Goal: Information Seeking & Learning: Compare options

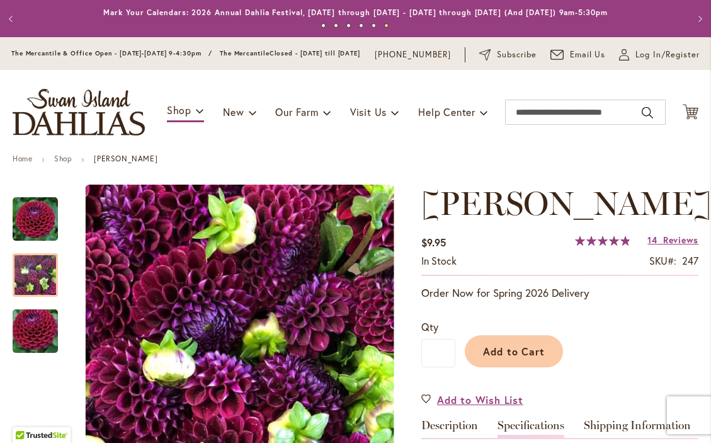
scroll to position [428, 0]
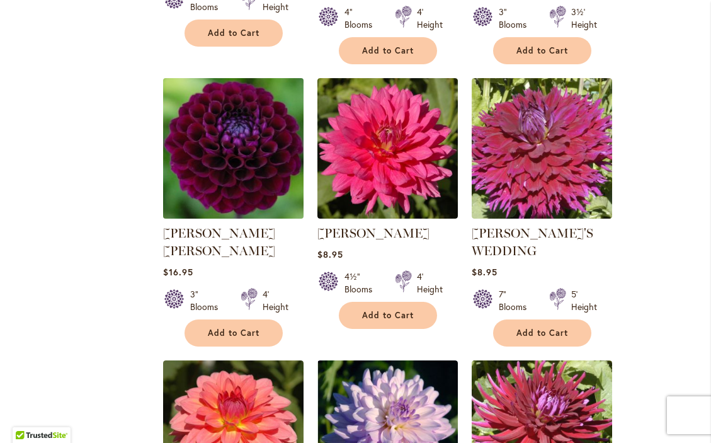
scroll to position [1325, 0]
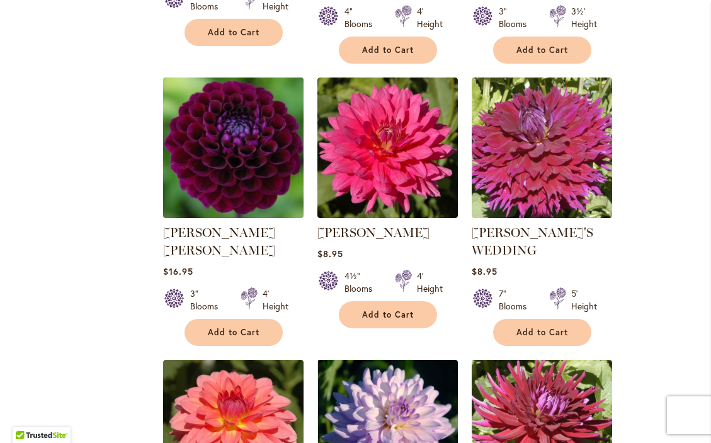
click at [237, 145] on img at bounding box center [232, 147] width 147 height 147
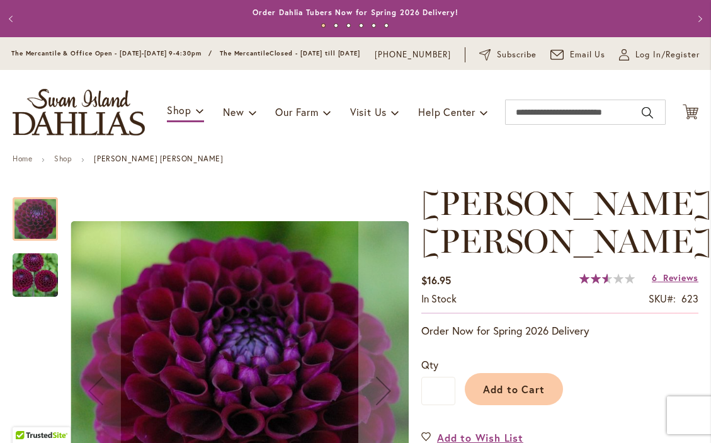
click at [622, 227] on h1 "[PERSON_NAME] [PERSON_NAME]" at bounding box center [559, 223] width 277 height 76
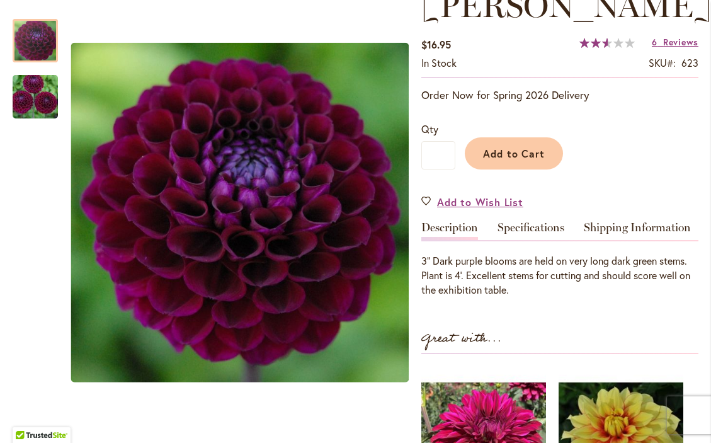
scroll to position [239, 0]
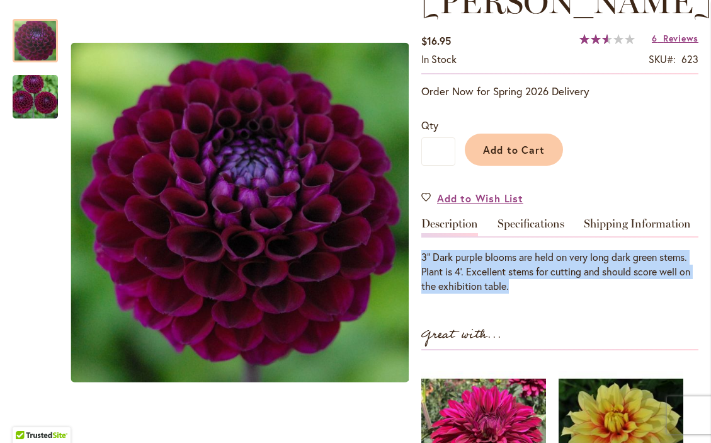
drag, startPoint x: 515, startPoint y: 294, endPoint x: 418, endPoint y: 268, distance: 99.8
copy div "3” Dark purple blooms are held on very long dark green stems. Plant is 4’. Exce…"
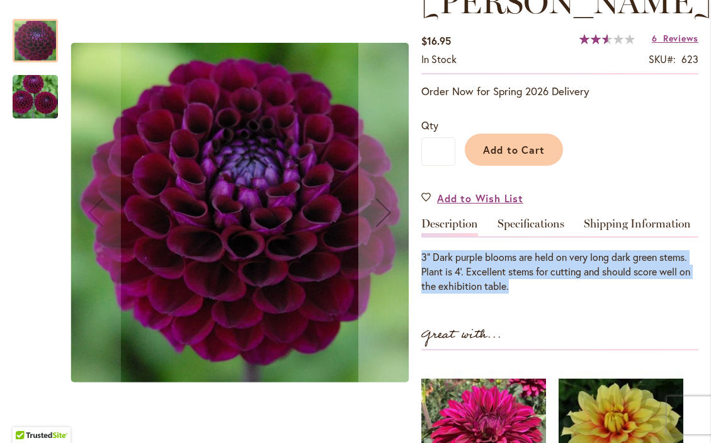
click at [35, 105] on img "JASON MATTHEW" at bounding box center [35, 97] width 91 height 60
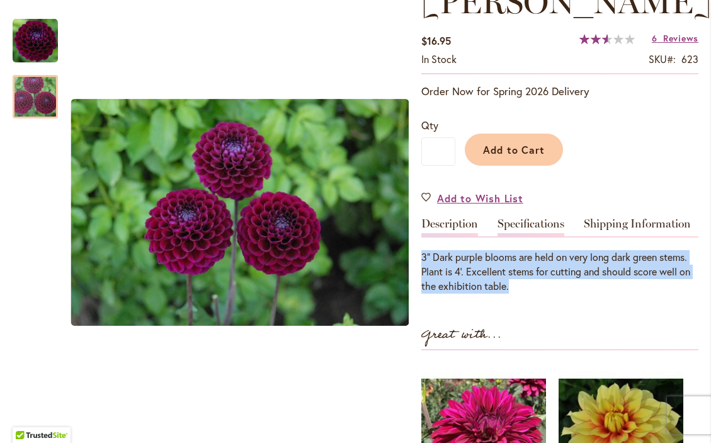
click at [552, 234] on link "Specifications" at bounding box center [531, 227] width 67 height 18
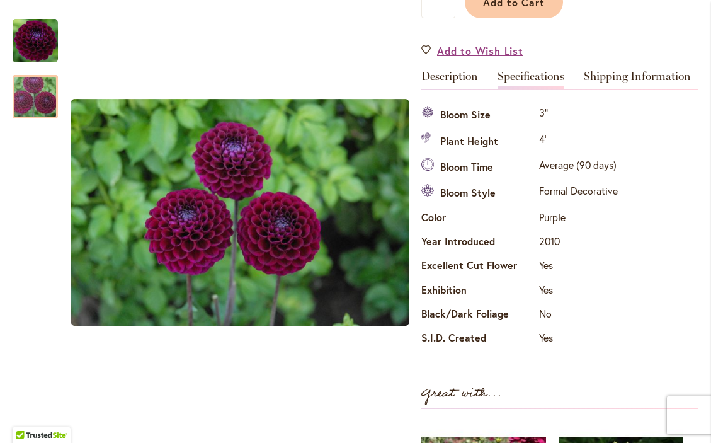
scroll to position [386, 0]
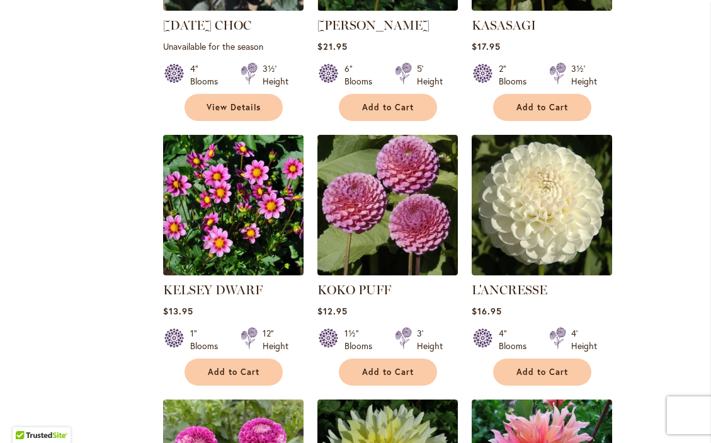
scroll to position [2347, 0]
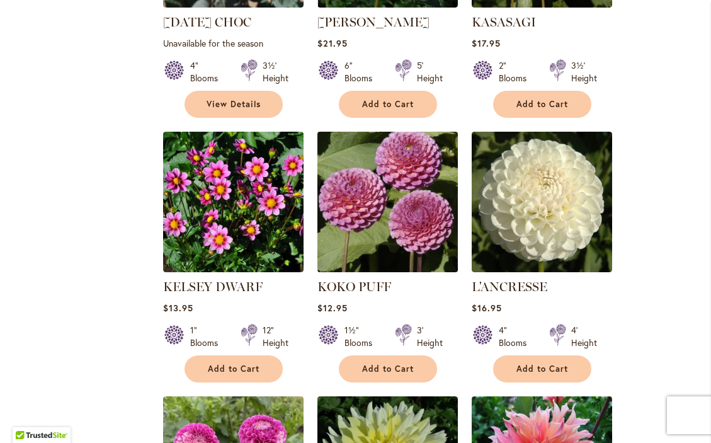
click at [393, 190] on img at bounding box center [387, 202] width 147 height 147
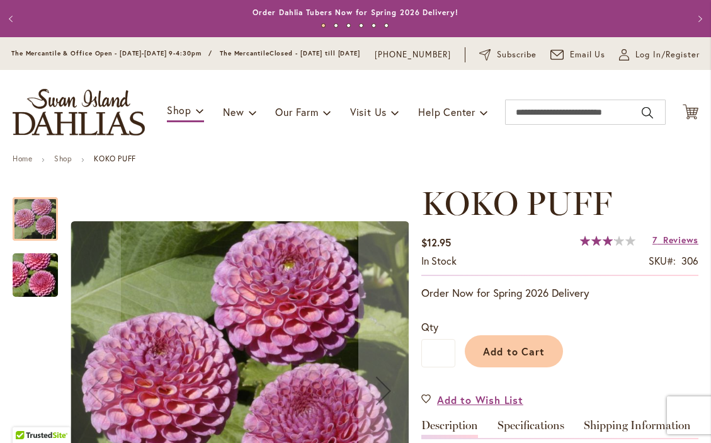
click at [551, 256] on div "$12.95 In stock SKU 306 Rating: 62 % of 100 7 Reviews Add Your Review" at bounding box center [559, 254] width 277 height 44
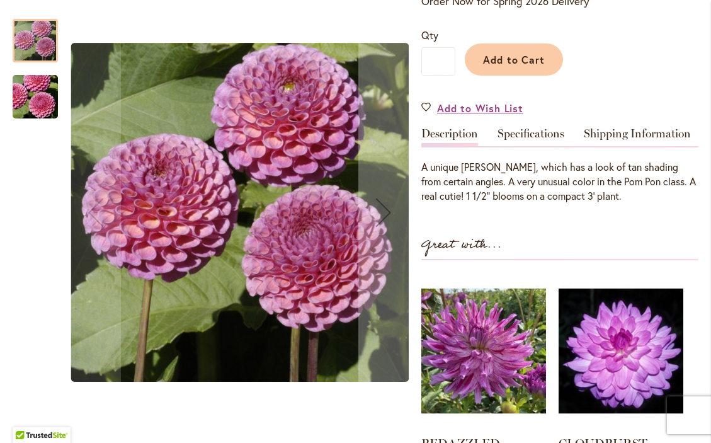
scroll to position [271, 0]
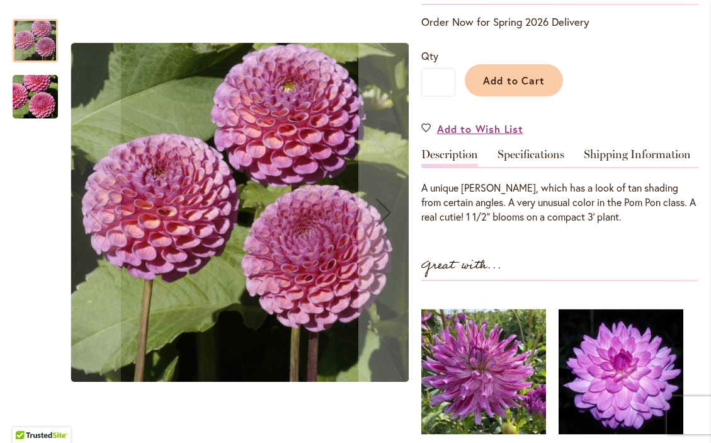
drag, startPoint x: 648, startPoint y: 224, endPoint x: 423, endPoint y: 197, distance: 227.1
click at [423, 197] on div "A unique smokey lavender, which has a look of tan shading from certain angles. …" at bounding box center [559, 202] width 277 height 43
copy div "A unique smokey lavender, which has a look of tan shading from certain angles. …"
click at [58, 109] on div at bounding box center [211, 212] width 396 height 412
click at [47, 103] on img "KOKO PUFF" at bounding box center [35, 97] width 91 height 60
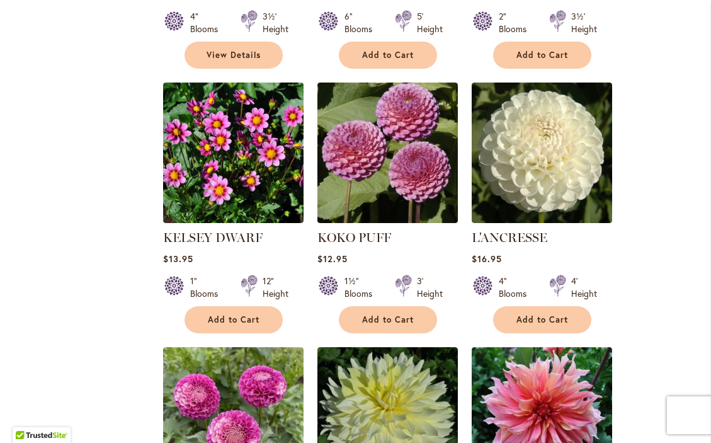
scroll to position [2384, 0]
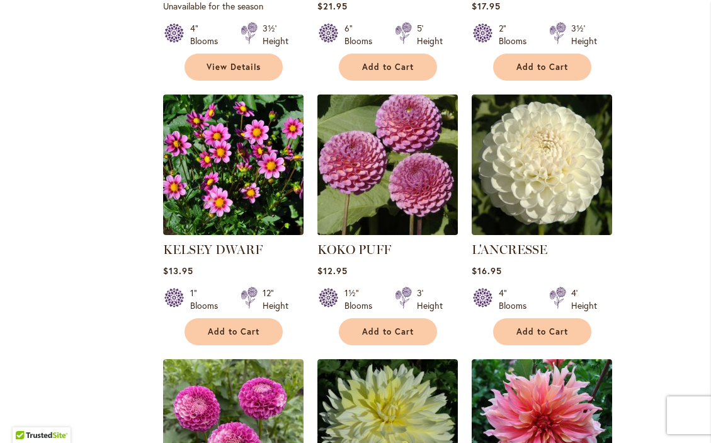
click at [351, 158] on img at bounding box center [387, 164] width 147 height 147
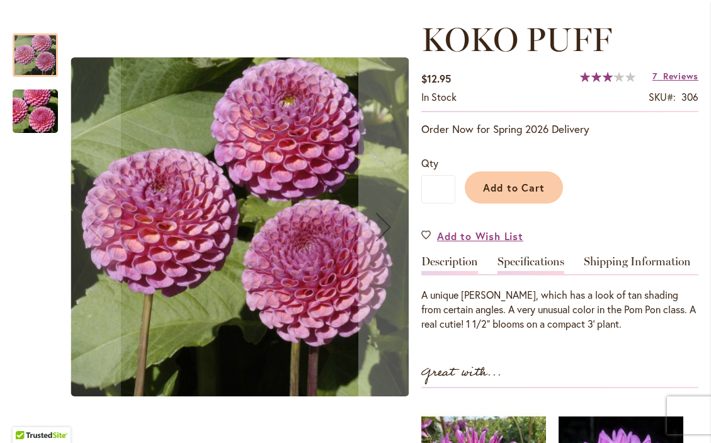
click at [535, 271] on link "Specifications" at bounding box center [531, 265] width 67 height 18
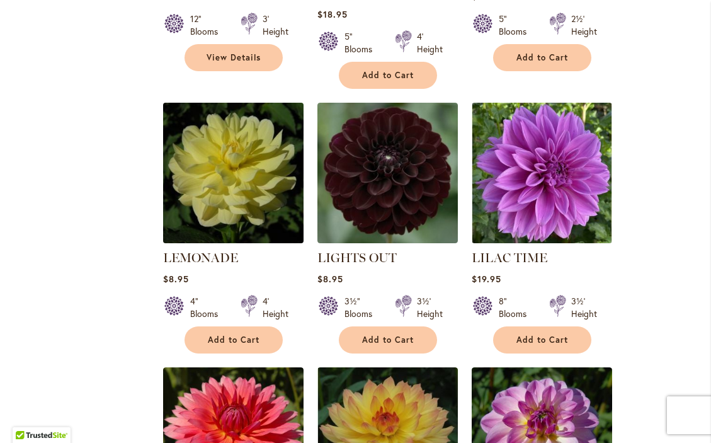
scroll to position [3472, 0]
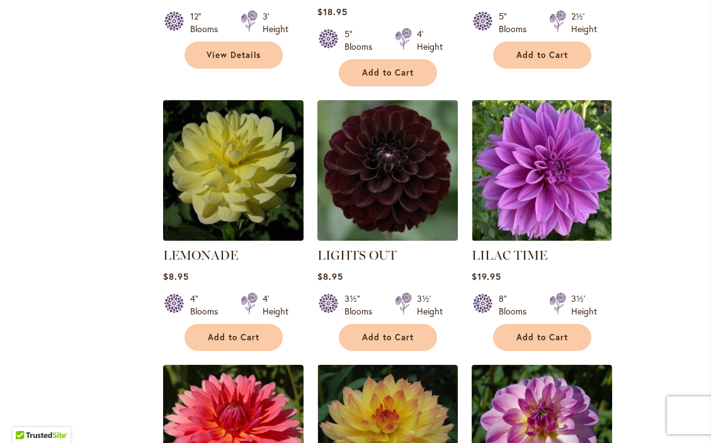
click at [243, 144] on img at bounding box center [232, 170] width 147 height 147
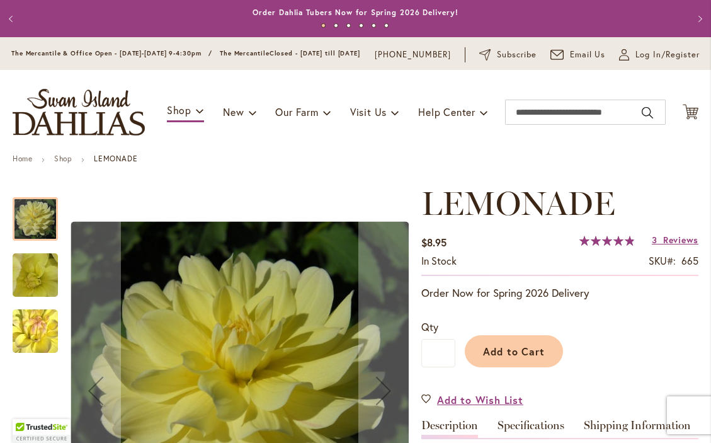
click at [594, 344] on div "Add to Cart" at bounding box center [576, 347] width 243 height 57
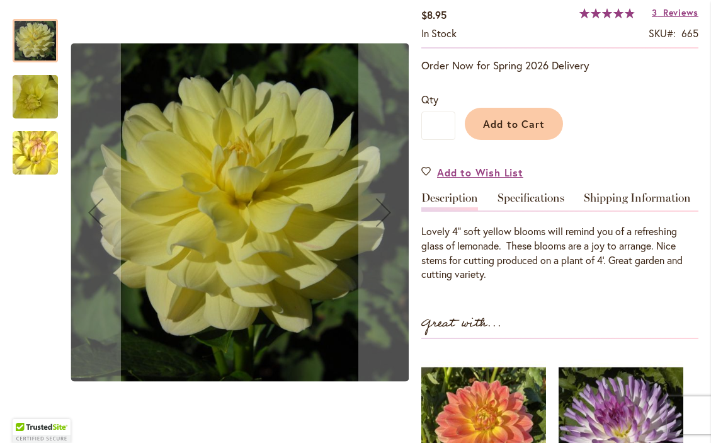
scroll to position [277, 0]
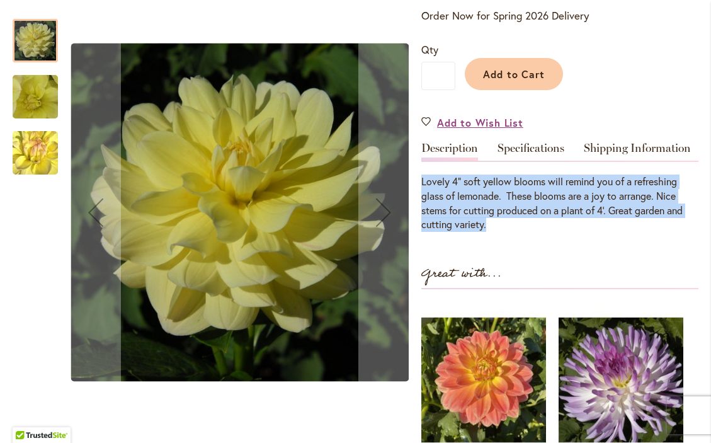
drag, startPoint x: 501, startPoint y: 232, endPoint x: 421, endPoint y: 187, distance: 92.5
click at [36, 150] on img "LEMONADE" at bounding box center [35, 153] width 89 height 87
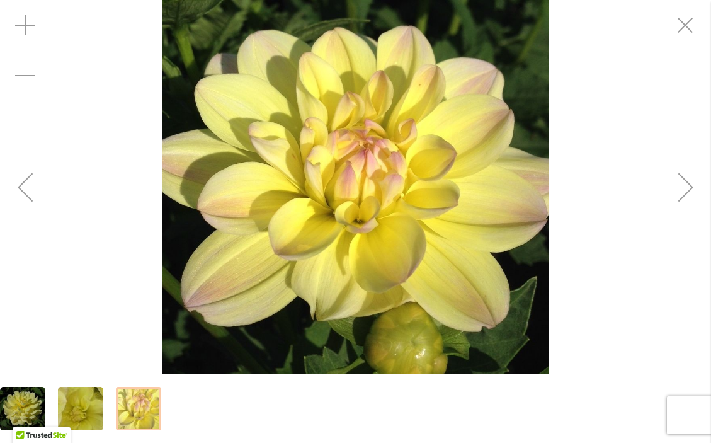
click at [25, 197] on div "Previous" at bounding box center [25, 187] width 50 height 50
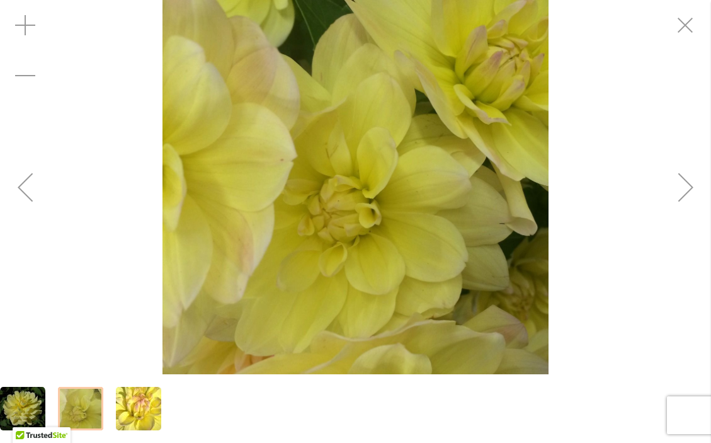
click at [26, 182] on div "Previous" at bounding box center [25, 187] width 50 height 50
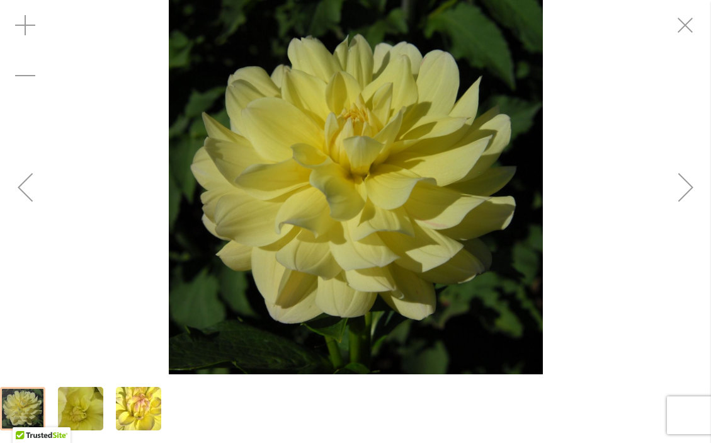
click at [26, 182] on div "Previous" at bounding box center [25, 187] width 50 height 50
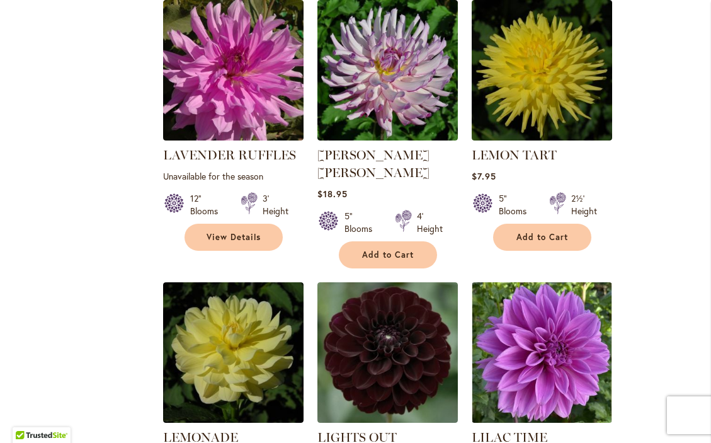
scroll to position [3322, 0]
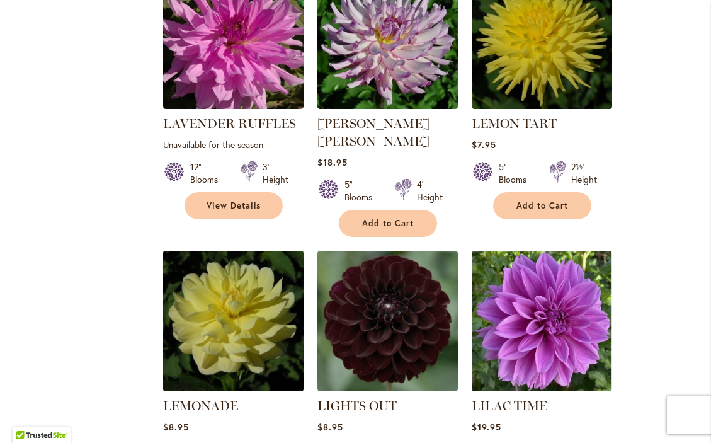
click at [265, 252] on img at bounding box center [232, 321] width 147 height 147
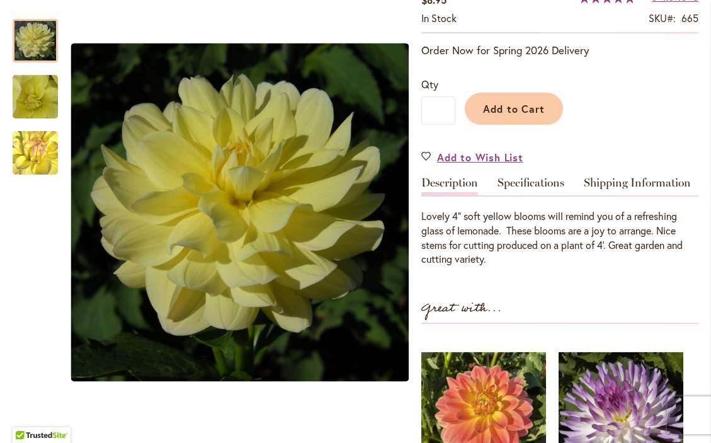
scroll to position [244, 0]
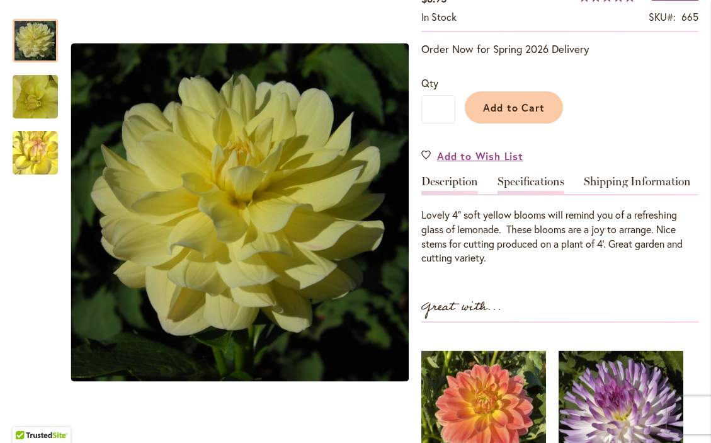
click at [547, 187] on link "Specifications" at bounding box center [531, 185] width 67 height 18
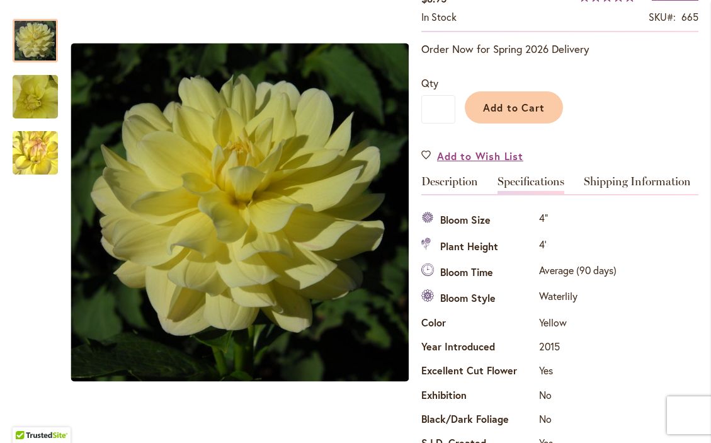
scroll to position [428, 0]
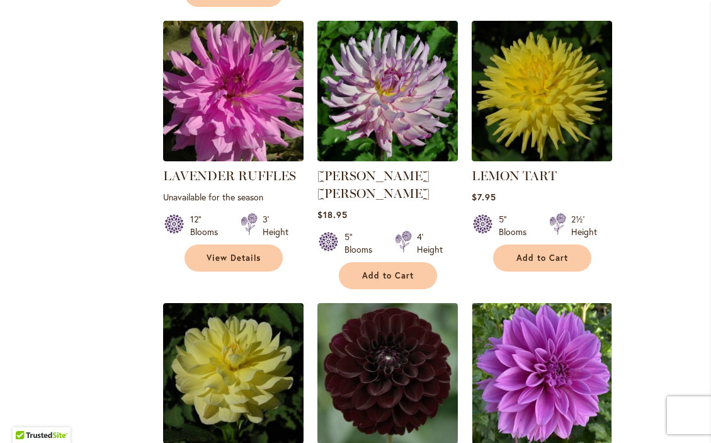
scroll to position [3282, 0]
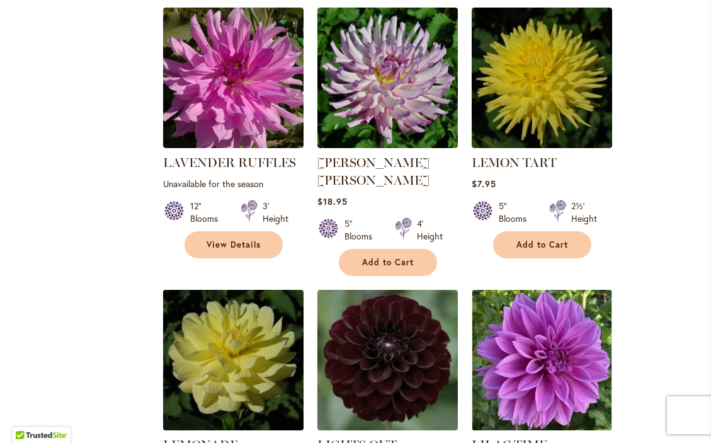
click at [243, 323] on img at bounding box center [232, 360] width 147 height 147
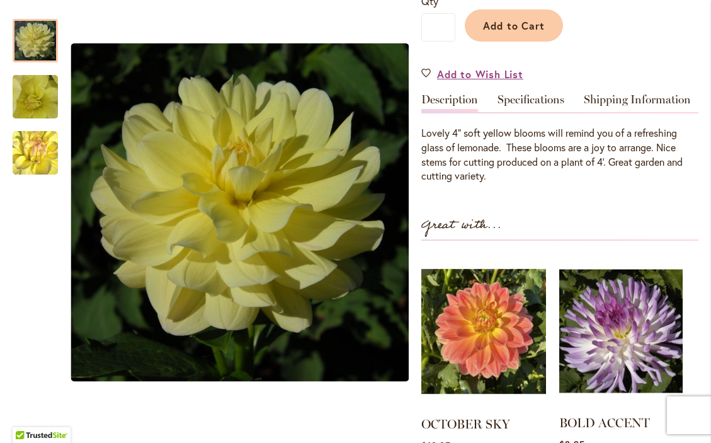
scroll to position [324, 0]
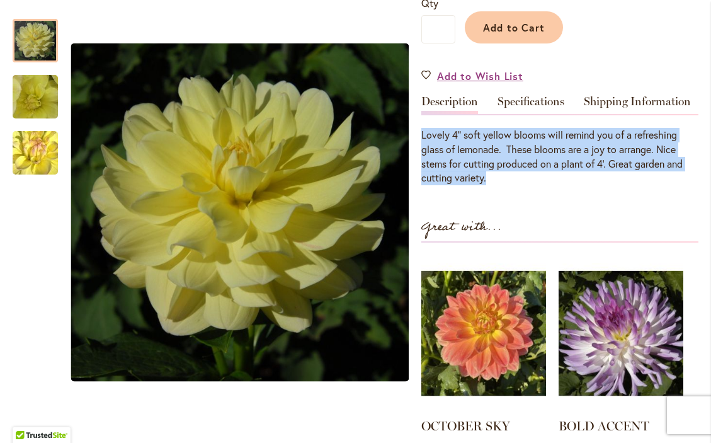
drag, startPoint x: 496, startPoint y: 189, endPoint x: 422, endPoint y: 144, distance: 87.1
click at [422, 144] on div "Lovely 4" soft yellow blooms will remind you of a refreshing glass of lemonade.…" at bounding box center [559, 156] width 277 height 57
copy div "Lovely 4" soft yellow blooms will remind you of a refreshing glass of lemonade.…"
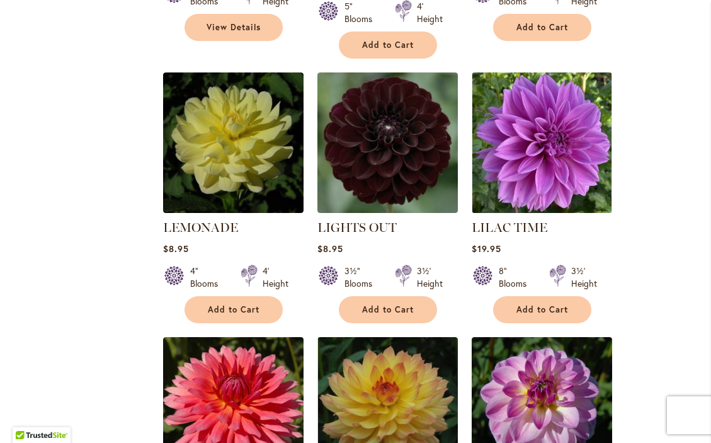
scroll to position [3500, 0]
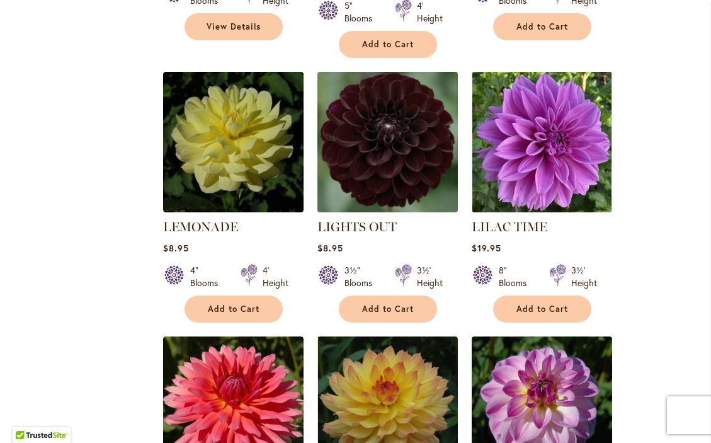
click at [383, 114] on img at bounding box center [387, 142] width 147 height 147
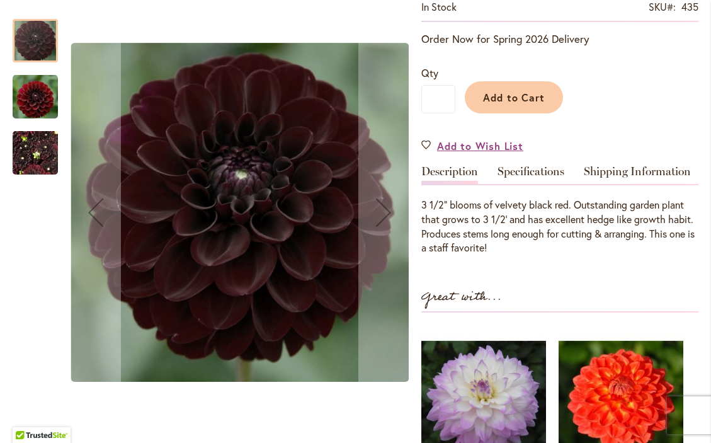
scroll to position [269, 0]
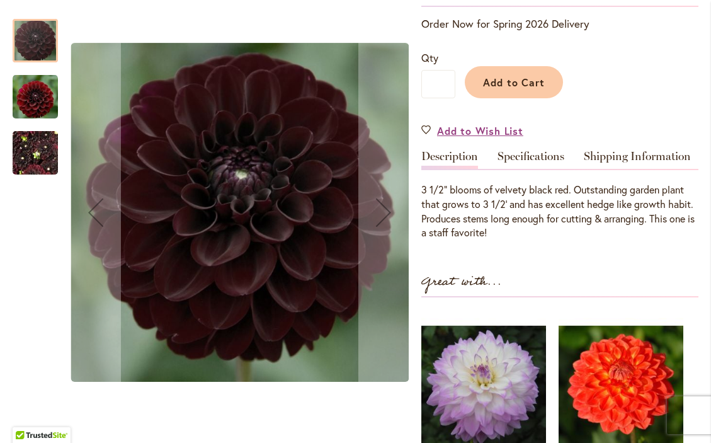
click at [594, 276] on div "LIGHTS OUT $8.95 In stock SKU 435 Rating: 100 % of 100 4 Reviews Add Your Revie…" at bounding box center [559, 263] width 277 height 695
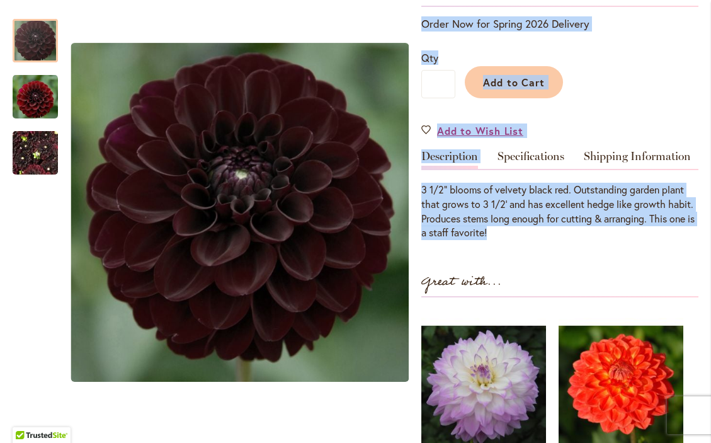
drag, startPoint x: 520, startPoint y: 239, endPoint x: 413, endPoint y: 193, distance: 116.2
copy div "Skip to the beginning of the images gallery LIGHTS OUT $8.95 In stock SKU 435 R…"
click at [526, 240] on div "3 1/2" blooms of velvety black red. Outstanding garden plant that grows to 3 1/…" at bounding box center [559, 211] width 277 height 57
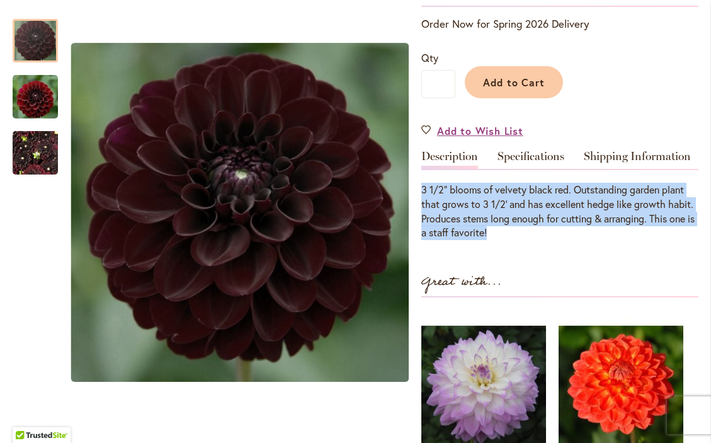
drag, startPoint x: 516, startPoint y: 239, endPoint x: 421, endPoint y: 188, distance: 107.9
copy div "3 1/2" blooms of velvety black red. Outstanding garden plant that grows to 3 1/…"
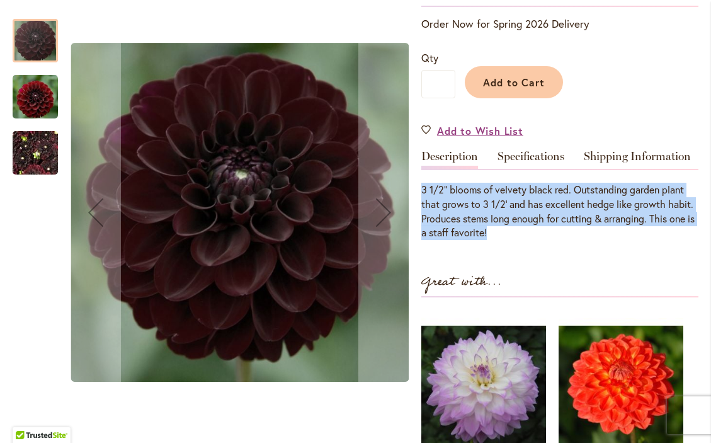
click at [31, 150] on img "LIGHTS OUT" at bounding box center [35, 153] width 45 height 60
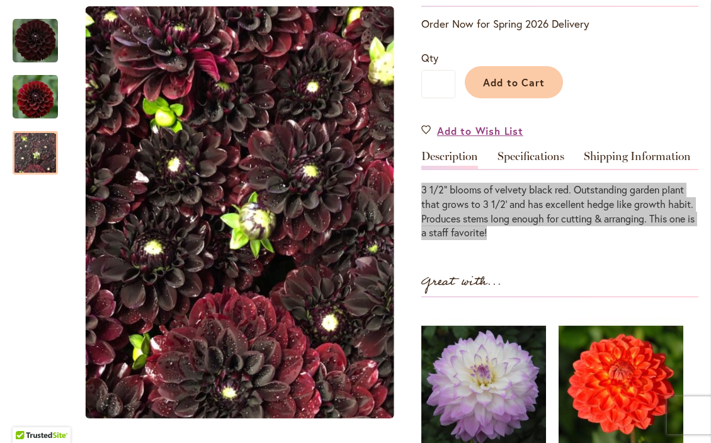
click at [583, 240] on div "3 1/2" blooms of velvety black red. Outstanding garden plant that grows to 3 1/…" at bounding box center [559, 211] width 277 height 57
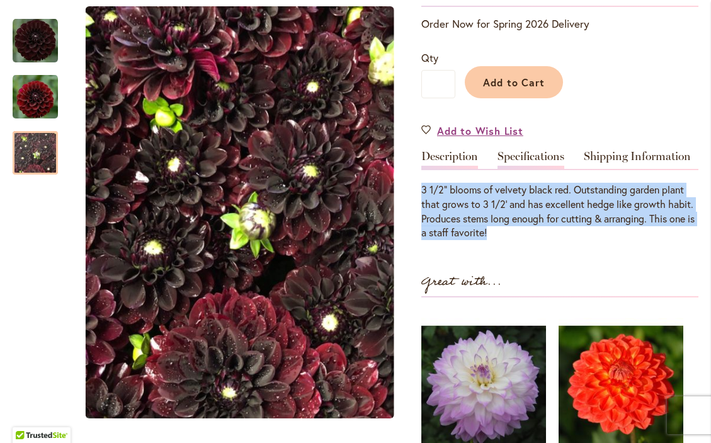
click at [535, 161] on link "Specifications" at bounding box center [531, 160] width 67 height 18
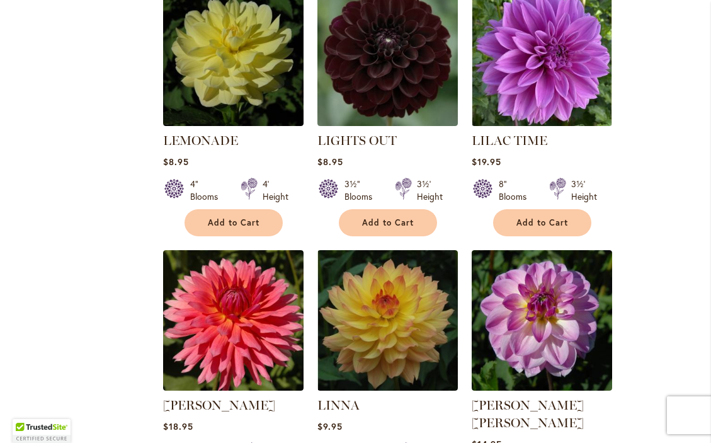
scroll to position [3557, 0]
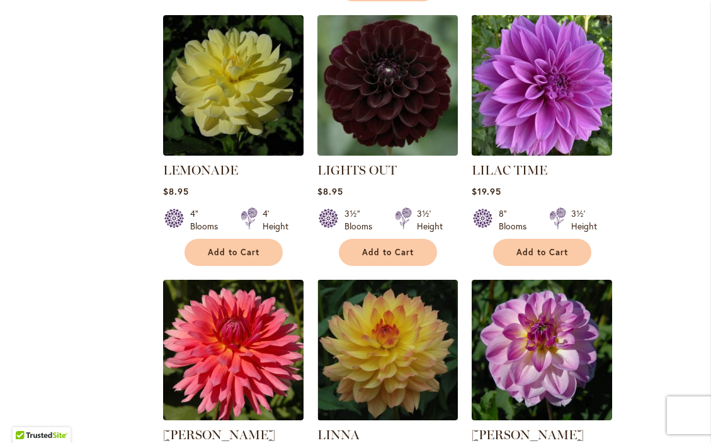
click at [546, 33] on img at bounding box center [541, 85] width 147 height 147
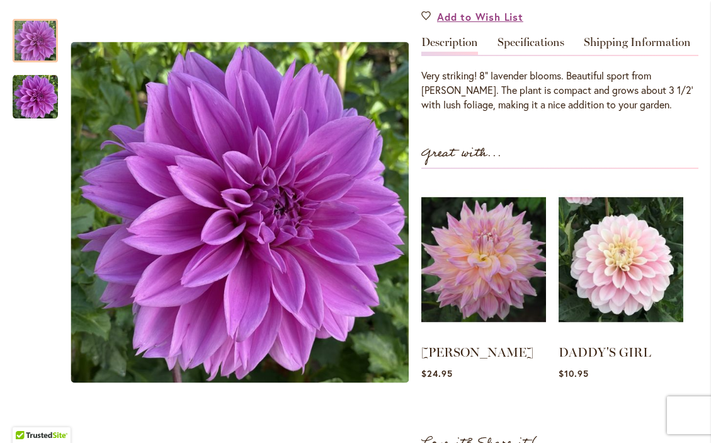
scroll to position [369, 0]
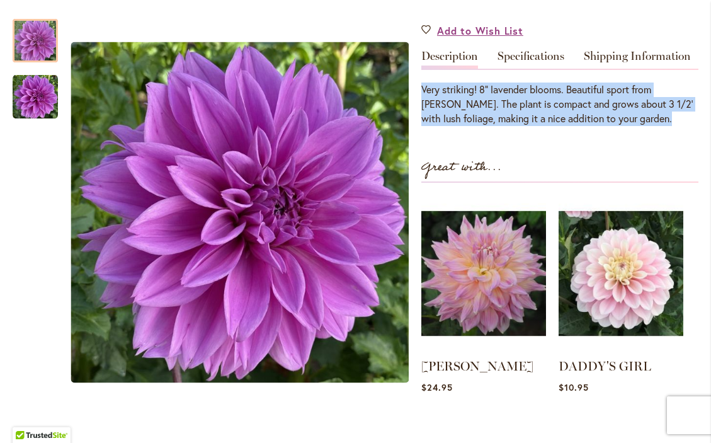
drag, startPoint x: 638, startPoint y: 130, endPoint x: 422, endPoint y: 100, distance: 218.3
click at [422, 100] on p "Very striking! 8" lavender blooms. Beautiful sport from Thomas Edison. The plan…" at bounding box center [559, 104] width 277 height 43
copy p "Very striking! 8" lavender blooms. Beautiful sport from Thomas Edison. The plan…"
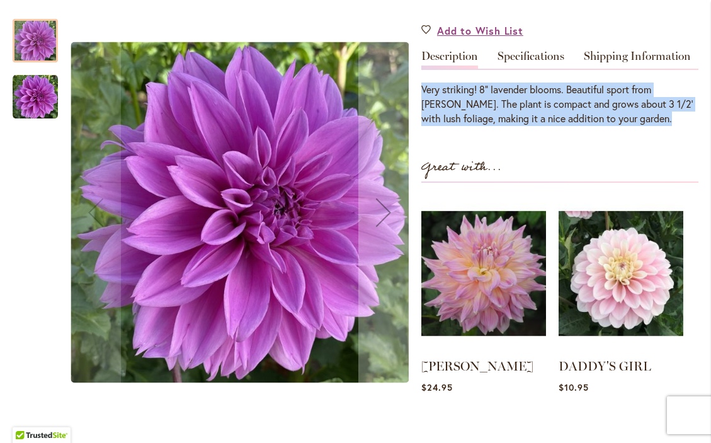
click at [55, 15] on div "Lilac Time" at bounding box center [42, 34] width 58 height 56
click at [41, 46] on div at bounding box center [35, 40] width 45 height 43
click at [40, 98] on img "Lilac Time" at bounding box center [35, 97] width 45 height 46
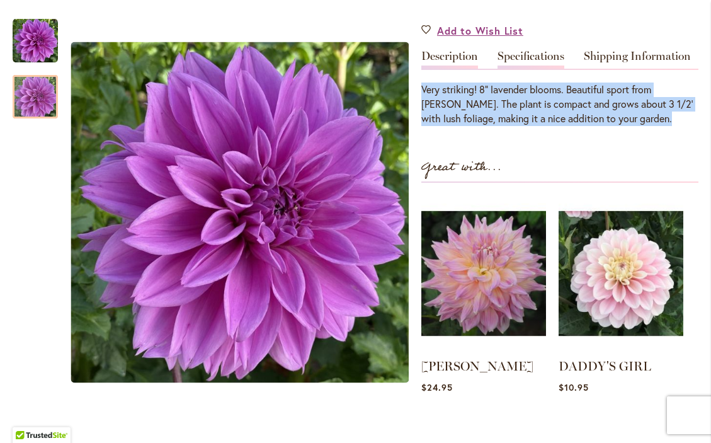
click at [539, 64] on link "Specifications" at bounding box center [531, 59] width 67 height 18
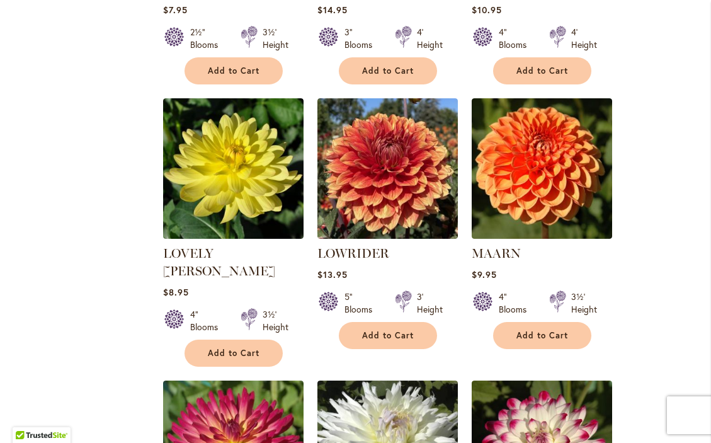
scroll to position [4549, 0]
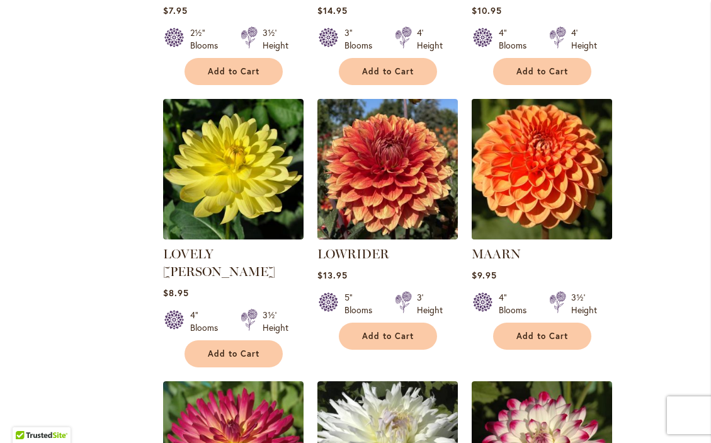
click at [551, 130] on img at bounding box center [541, 169] width 147 height 147
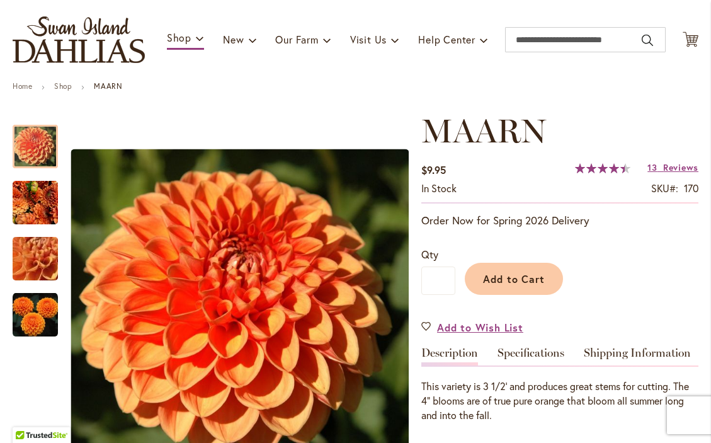
scroll to position [81, 0]
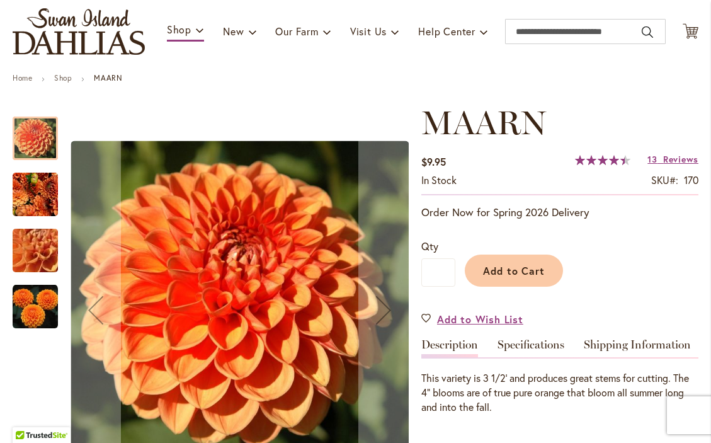
click at [26, 212] on img "MAARN" at bounding box center [35, 193] width 45 height 49
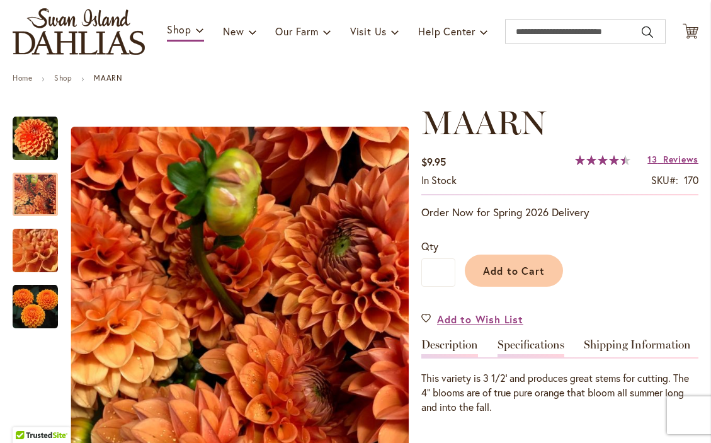
click at [532, 350] on link "Specifications" at bounding box center [531, 348] width 67 height 18
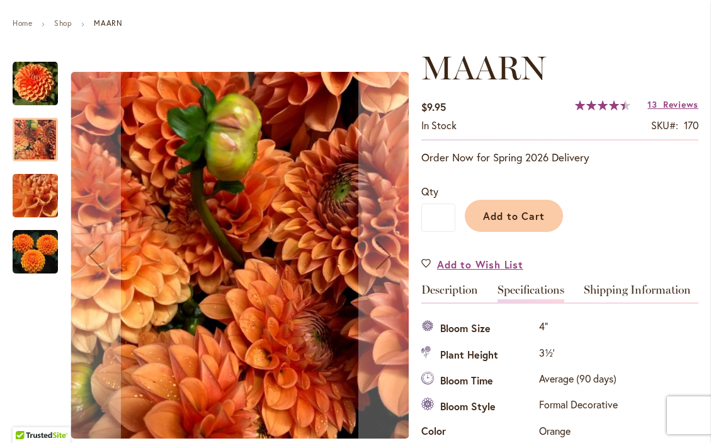
scroll to position [132, 0]
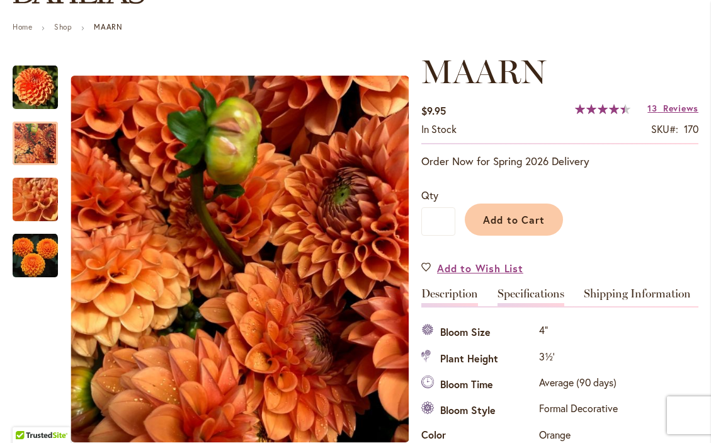
click at [447, 298] on link "Description" at bounding box center [449, 297] width 57 height 18
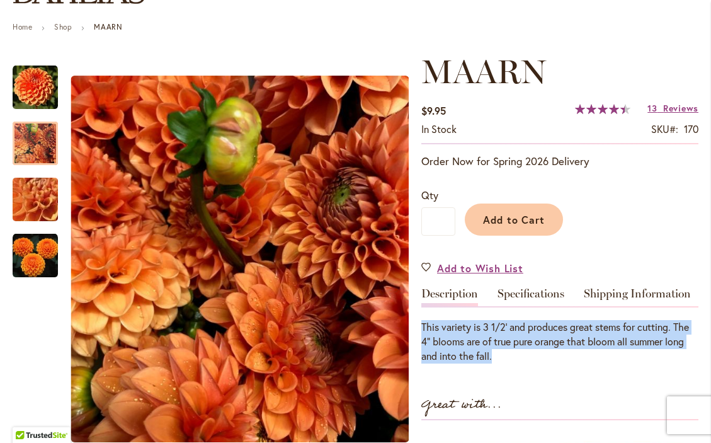
drag, startPoint x: 501, startPoint y: 361, endPoint x: 422, endPoint y: 329, distance: 84.8
click at [422, 329] on div "This variety is 3 1/2' and produces great stems for cutting. The 4" blooms are …" at bounding box center [559, 341] width 277 height 43
copy div "This variety is 3 1/2' and produces great stems for cutting. The 4" blooms are …"
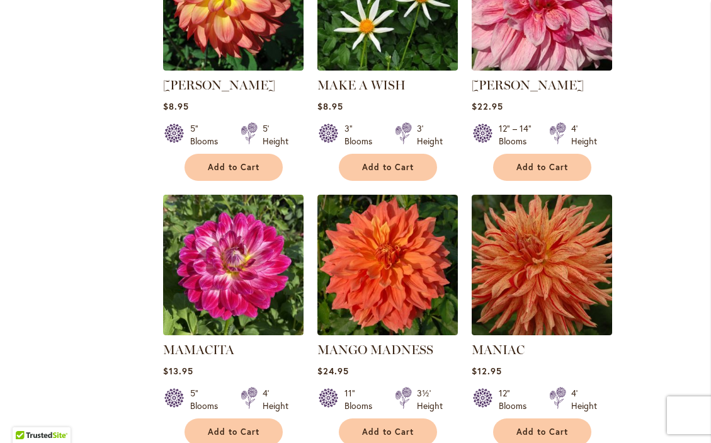
scroll to position [5265, 0]
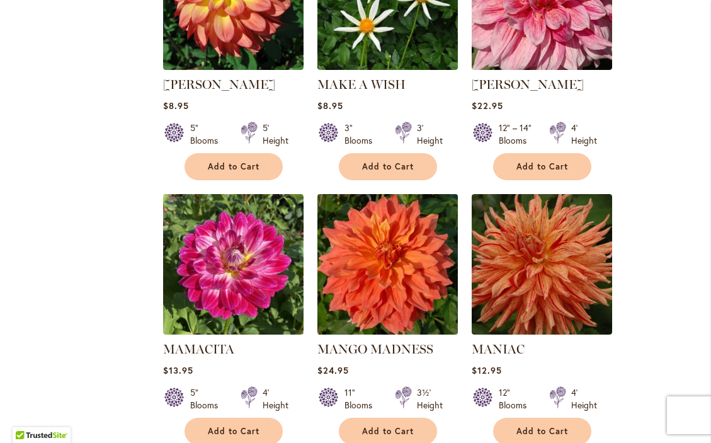
click at [384, 226] on img at bounding box center [387, 264] width 147 height 147
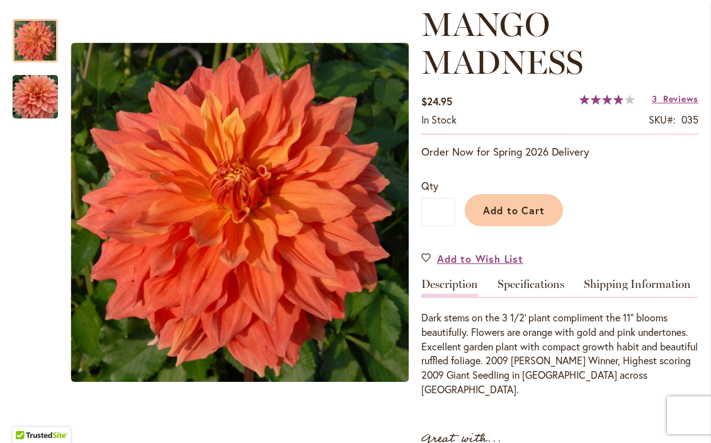
scroll to position [200, 0]
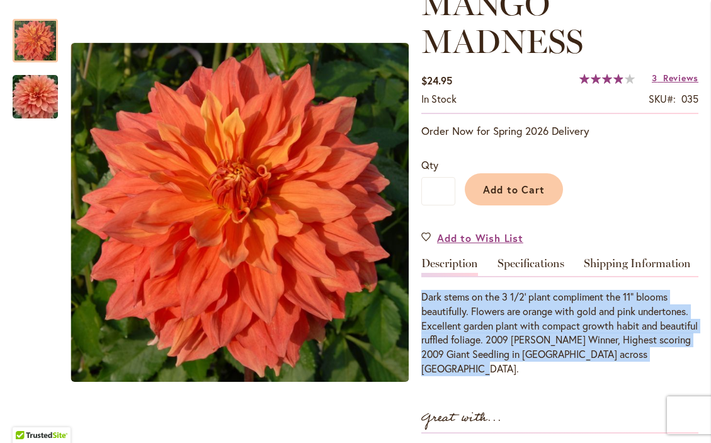
drag, startPoint x: 486, startPoint y: 380, endPoint x: 423, endPoint y: 307, distance: 96.5
click at [423, 307] on p "Dark stems on the 3 1/2' plant compliment the 11" blooms beautifully. Flowers a…" at bounding box center [559, 333] width 277 height 86
copy p "Dark stems on the 3 1/2' plant compliment the 11" blooms beautifully. Flowers a…"
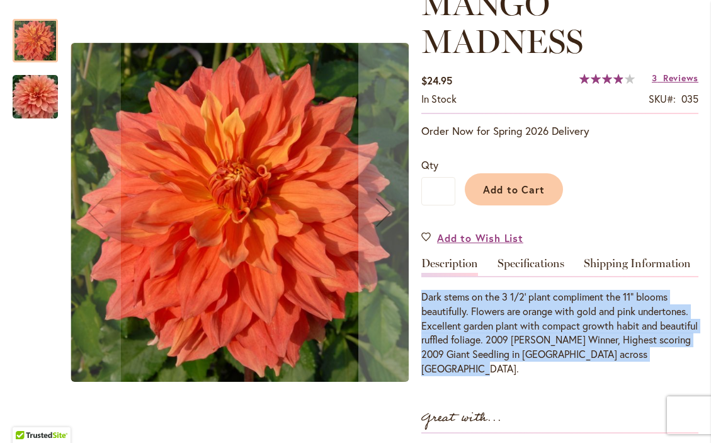
click at [44, 105] on img "Mango Madness" at bounding box center [35, 97] width 91 height 60
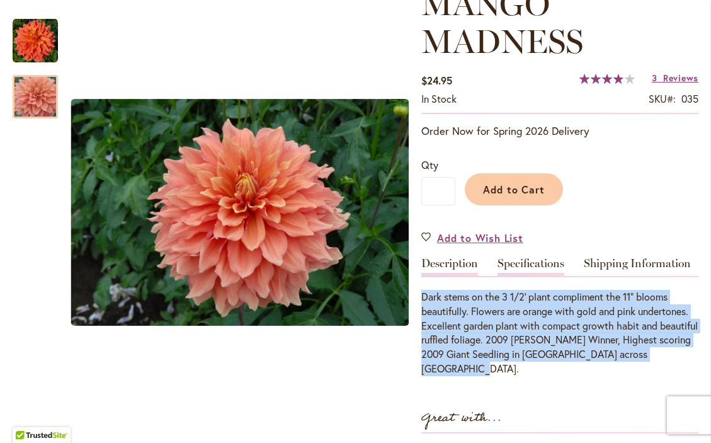
click at [548, 276] on link "Specifications" at bounding box center [531, 267] width 67 height 18
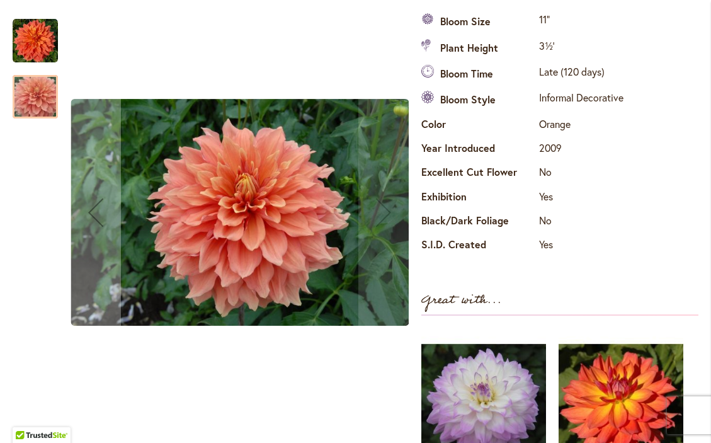
scroll to position [477, 0]
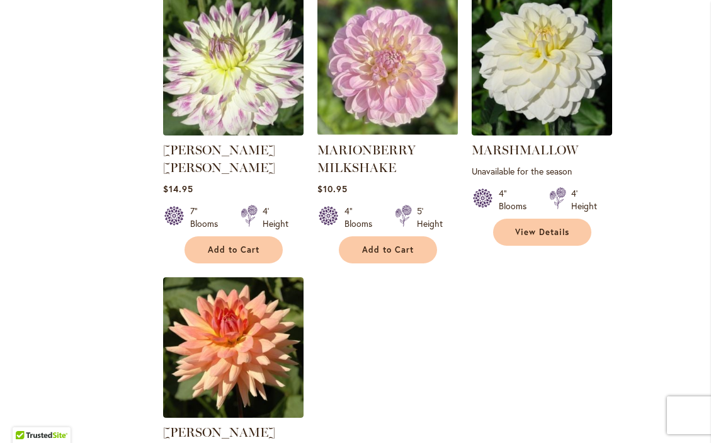
scroll to position [5716, 0]
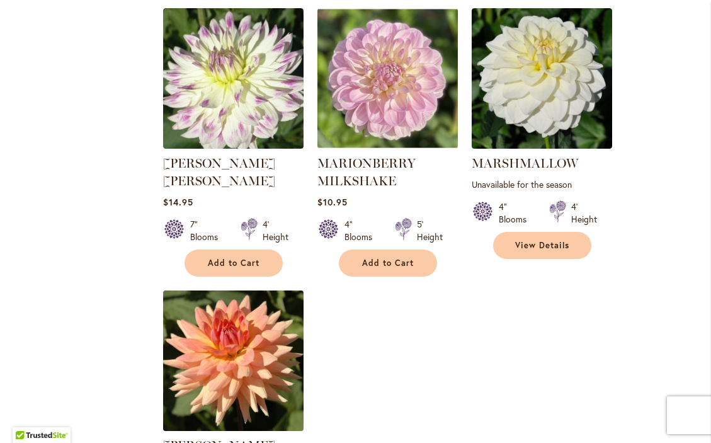
click at [236, 287] on img at bounding box center [232, 360] width 147 height 147
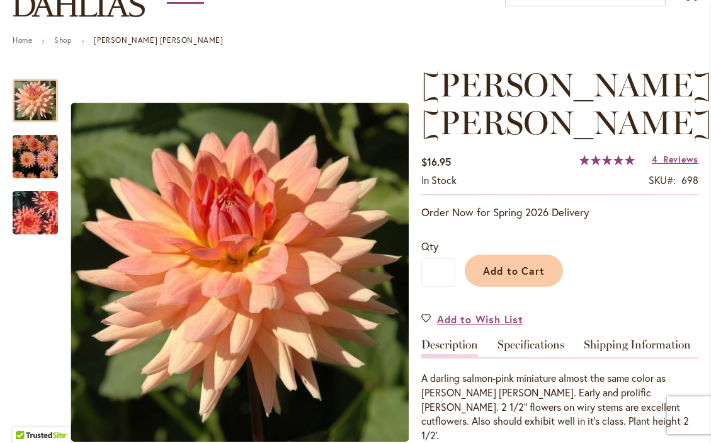
scroll to position [121, 0]
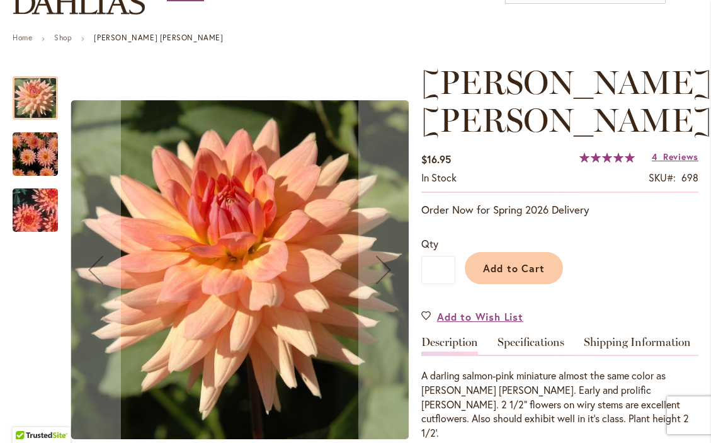
click at [46, 154] on img "MARY JO" at bounding box center [35, 154] width 91 height 60
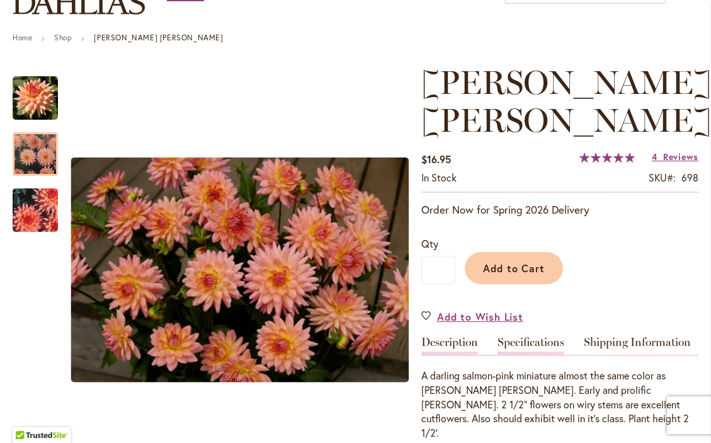
click at [552, 336] on link "Specifications" at bounding box center [531, 345] width 67 height 18
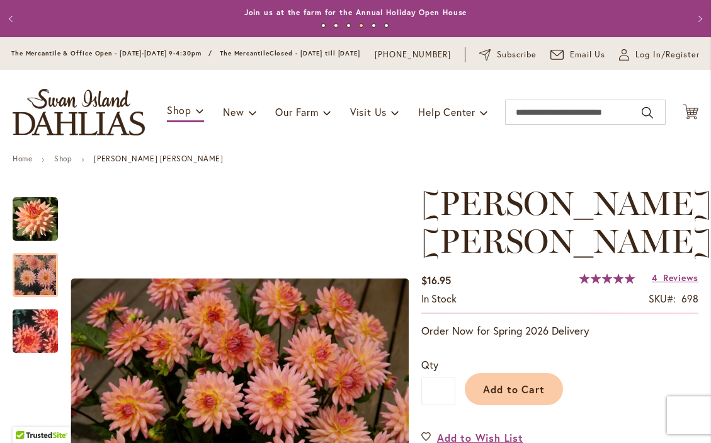
scroll to position [0, 0]
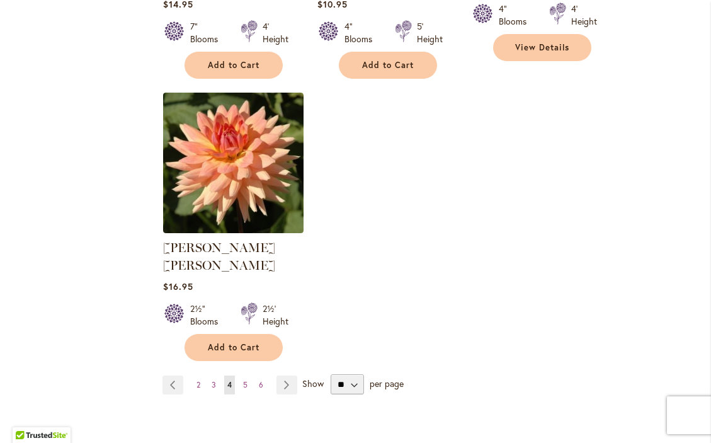
scroll to position [5924, 0]
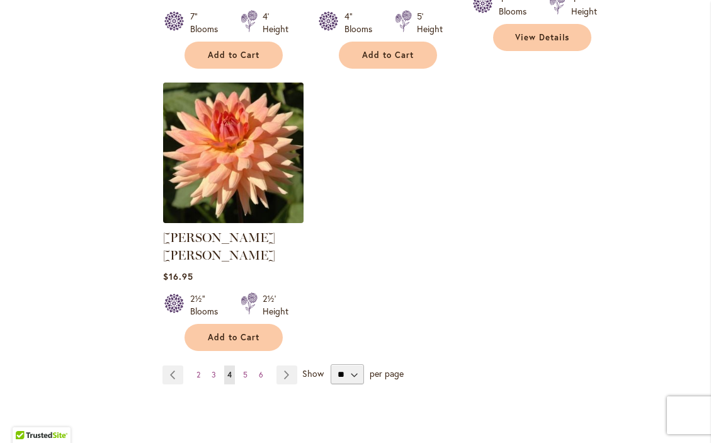
click at [233, 98] on img at bounding box center [232, 152] width 147 height 147
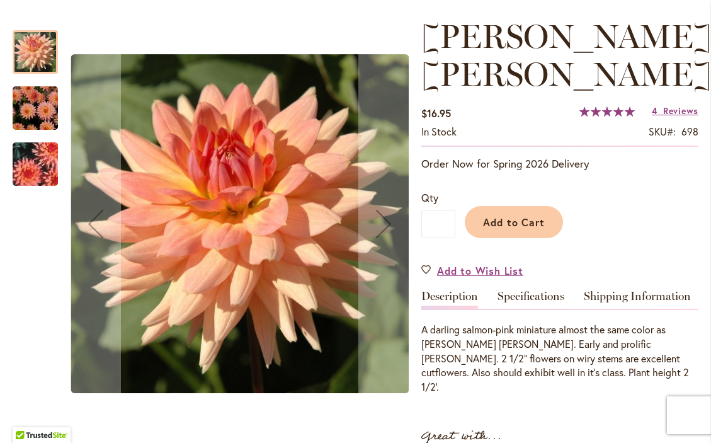
scroll to position [236, 0]
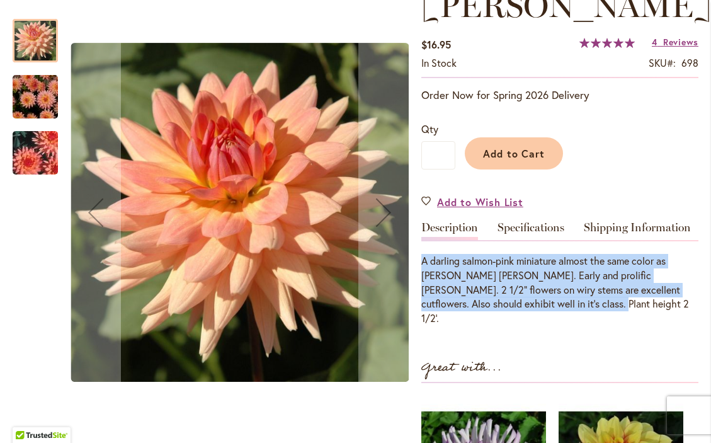
drag, startPoint x: 554, startPoint y: 270, endPoint x: 421, endPoint y: 224, distance: 140.6
copy div "A darling salmon-pink miniature almost the same color as Heather Marie. Early a…"
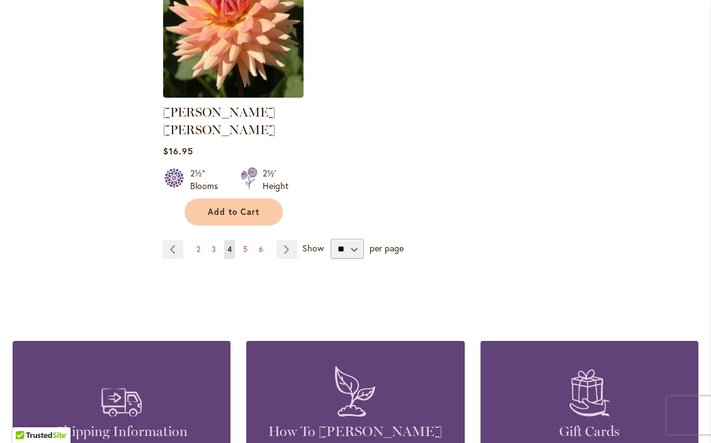
scroll to position [6064, 0]
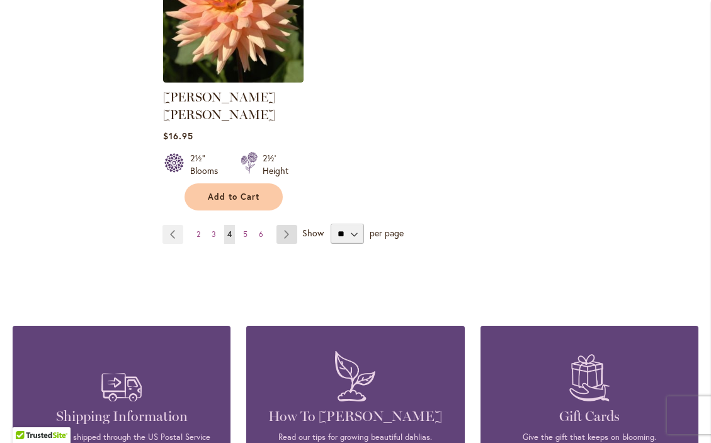
click at [287, 225] on link "Page Next" at bounding box center [287, 234] width 21 height 19
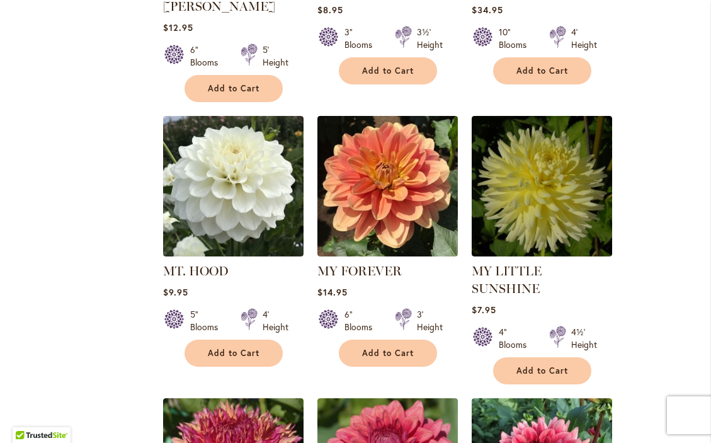
scroll to position [1822, 0]
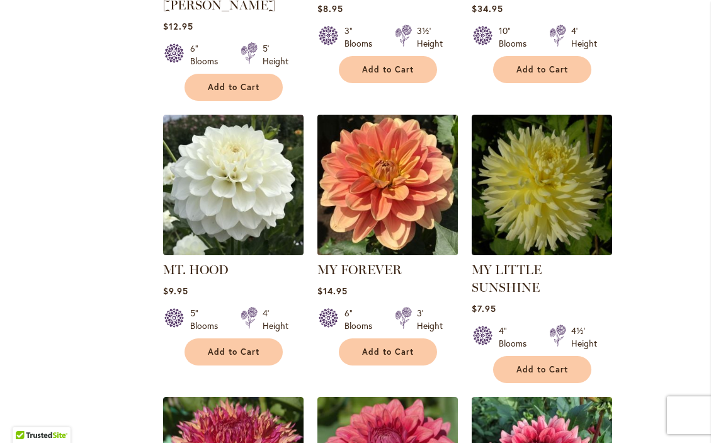
click at [383, 184] on img at bounding box center [387, 184] width 147 height 147
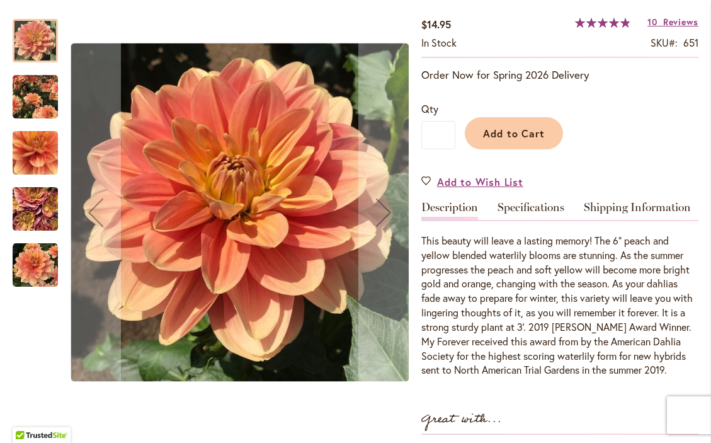
scroll to position [217, 0]
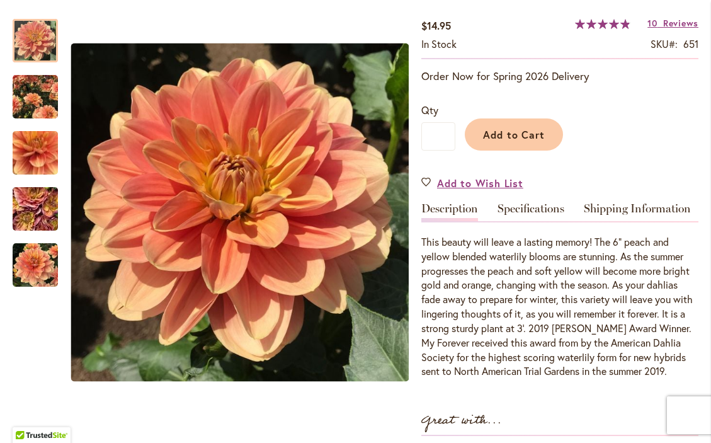
drag, startPoint x: 680, startPoint y: 376, endPoint x: 418, endPoint y: 248, distance: 291.6
copy div "This beauty will leave a lasting memory! The 6” peach and yellow blended waterl…"
click at [519, 219] on link "Specifications" at bounding box center [531, 212] width 67 height 18
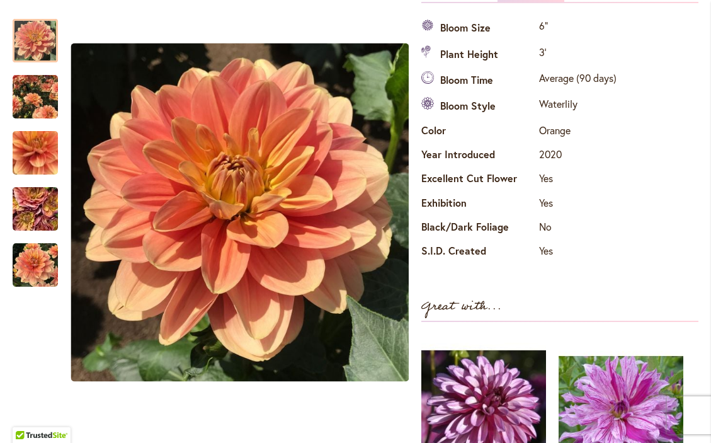
scroll to position [442, 0]
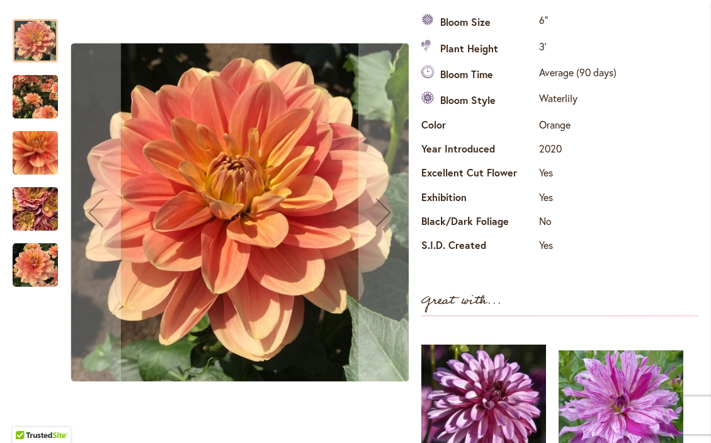
click at [28, 94] on img "MY FOREVER" at bounding box center [35, 97] width 45 height 56
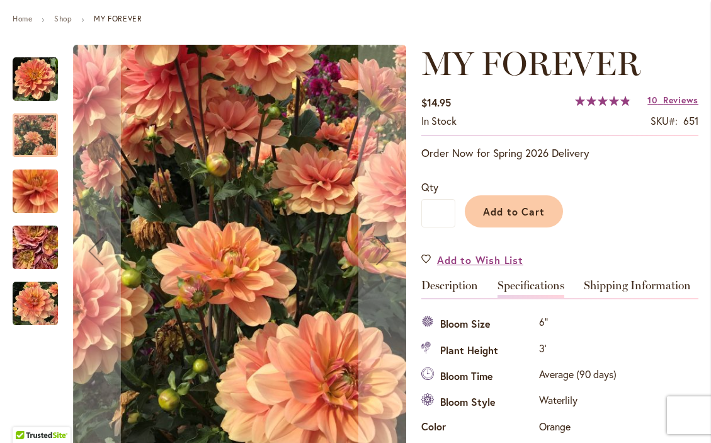
scroll to position [134, 0]
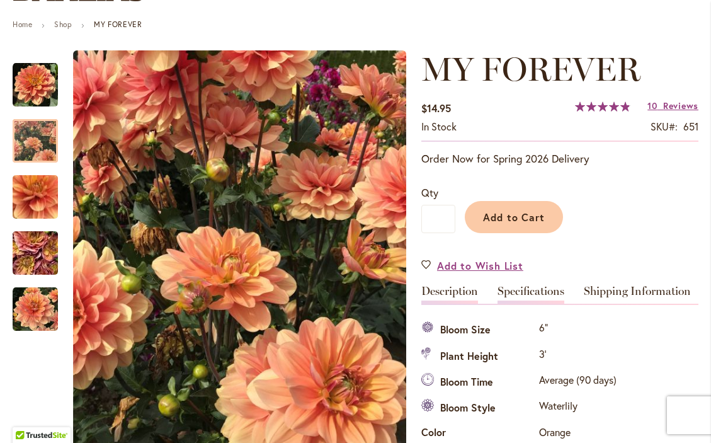
click at [467, 299] on link "Description" at bounding box center [449, 294] width 57 height 18
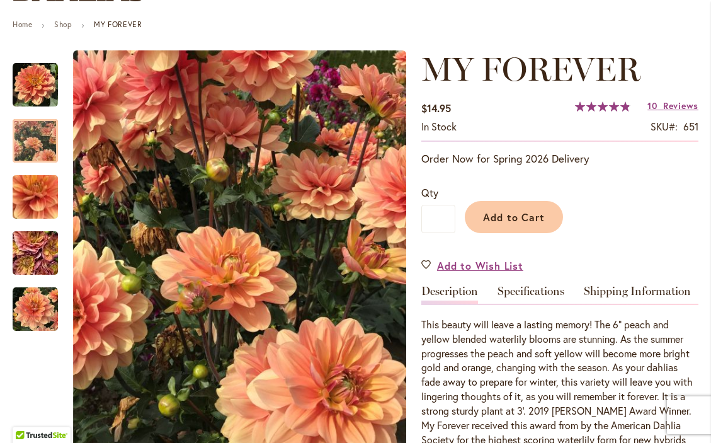
scroll to position [428, 0]
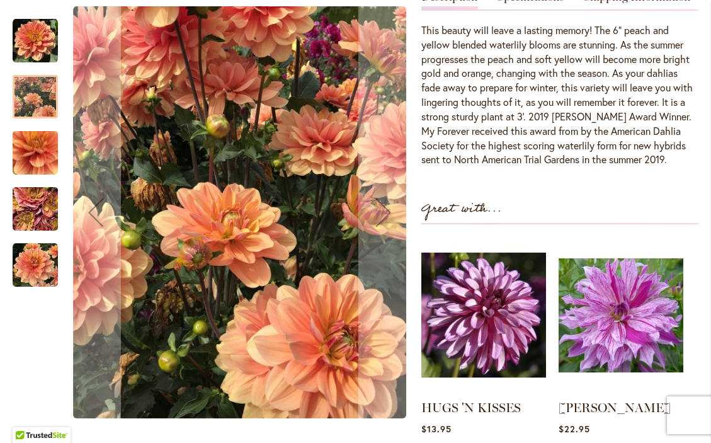
click at [47, 151] on img "MY FOREVER" at bounding box center [35, 152] width 91 height 85
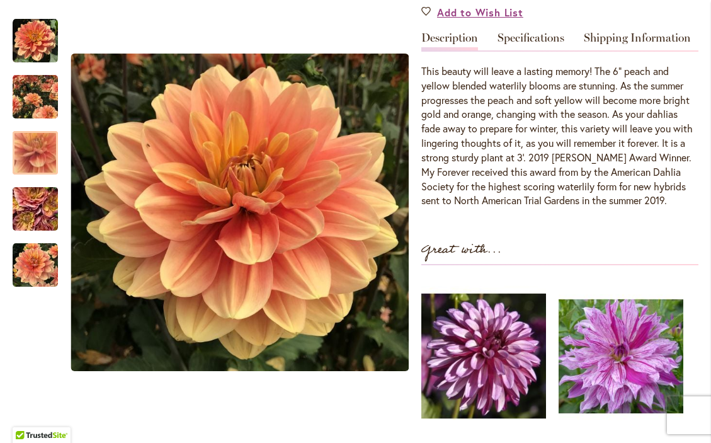
scroll to position [384, 0]
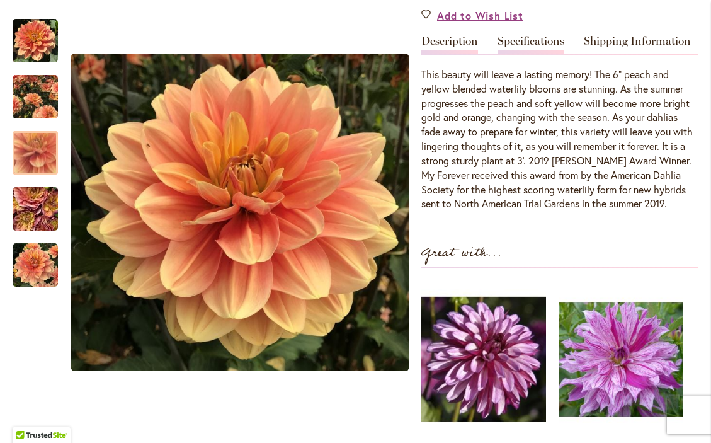
click at [540, 47] on link "Specifications" at bounding box center [531, 44] width 67 height 18
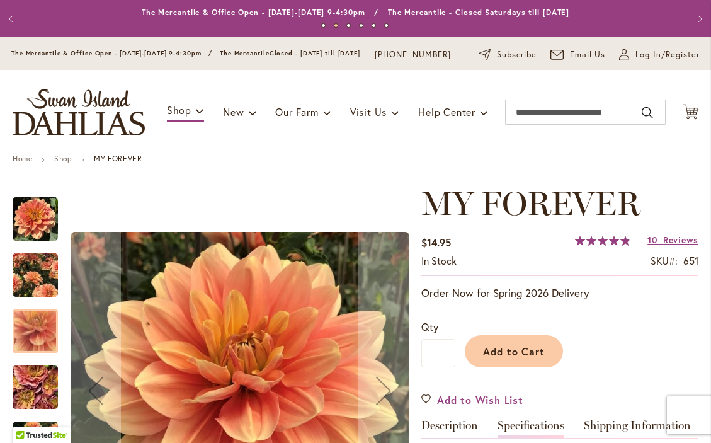
scroll to position [0, 0]
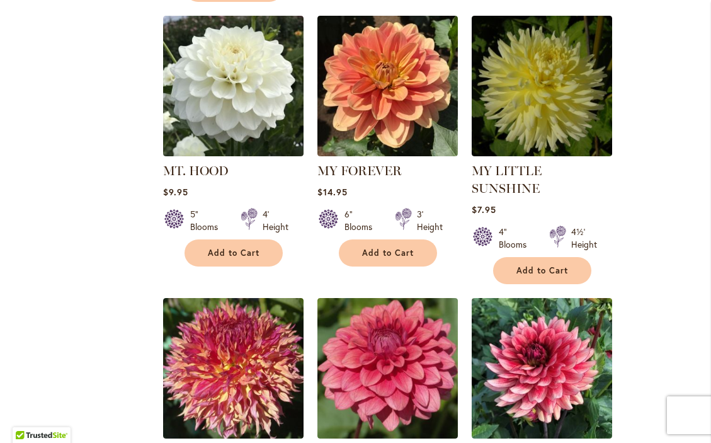
scroll to position [1913, 0]
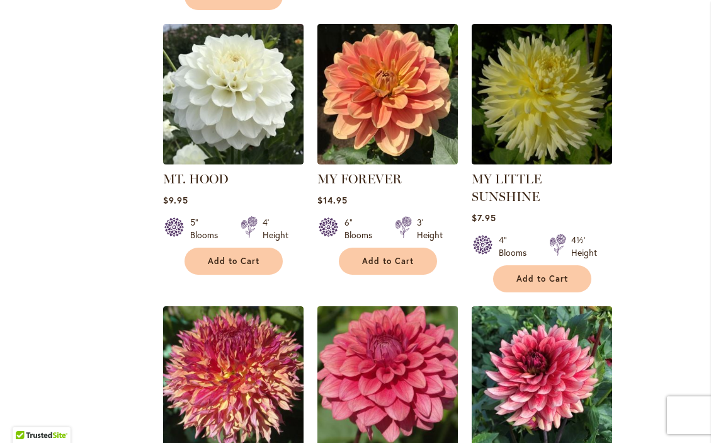
click at [390, 355] on img at bounding box center [387, 376] width 147 height 147
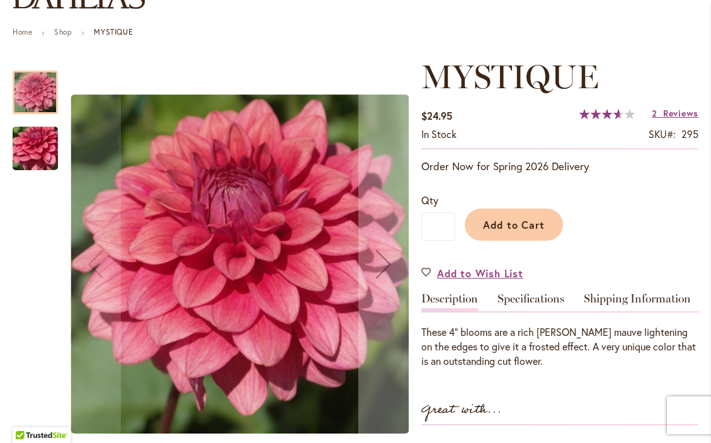
scroll to position [127, 0]
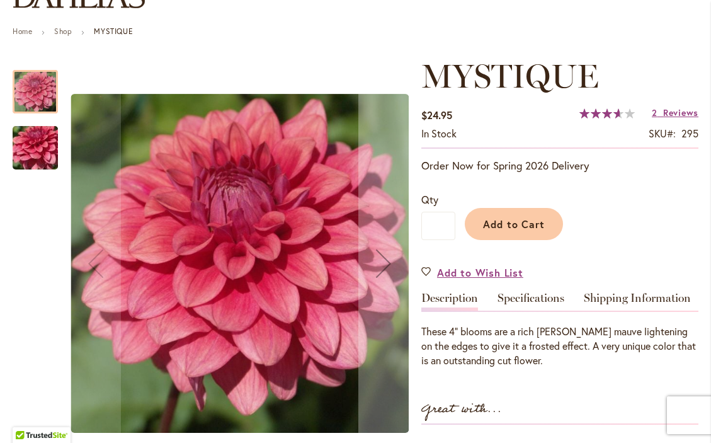
click at [528, 376] on div "MYSTIQUE $24.95 In stock SKU 295 Rating: 73 % of 100 2 Reviews Add Your Review …" at bounding box center [559, 406] width 277 height 698
click at [535, 376] on div "MYSTIQUE $24.95 In stock SKU 295 Rating: 73 % of 100 2 Reviews Add Your Review …" at bounding box center [559, 406] width 277 height 698
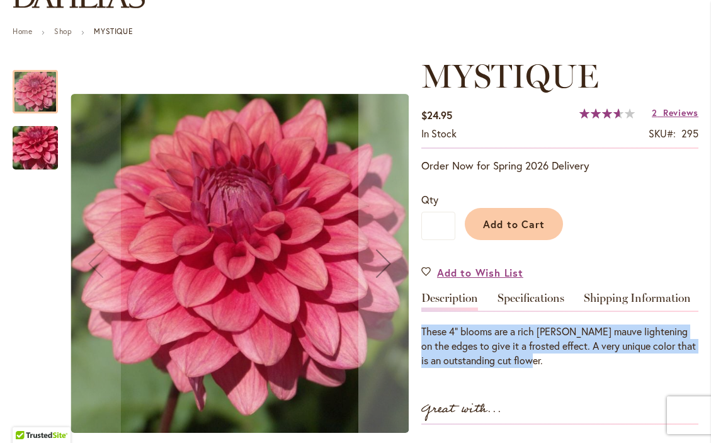
drag, startPoint x: 535, startPoint y: 368, endPoint x: 420, endPoint y: 337, distance: 119.3
copy div "These 4" blooms are a rich [PERSON_NAME] mauve lightening on the edges to give …"
click at [35, 282] on div at bounding box center [35, 202] width 45 height 290
click at [30, 154] on img "MYSTIQUE" at bounding box center [35, 148] width 91 height 68
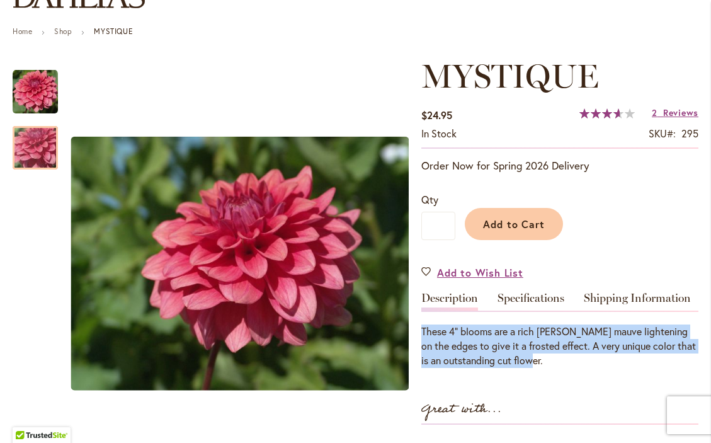
click at [534, 173] on p "Order Now for Spring 2026 Delivery" at bounding box center [559, 165] width 277 height 15
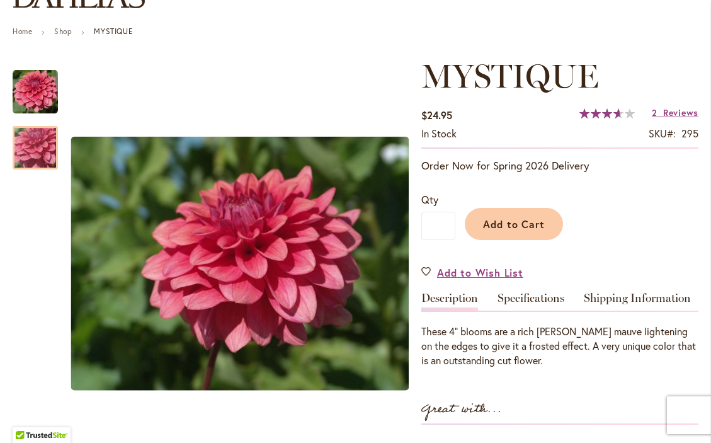
click at [534, 173] on p "Order Now for Spring 2026 Delivery" at bounding box center [559, 165] width 277 height 15
click at [531, 304] on link "Specifications" at bounding box center [531, 301] width 67 height 18
